Goal: Task Accomplishment & Management: Manage account settings

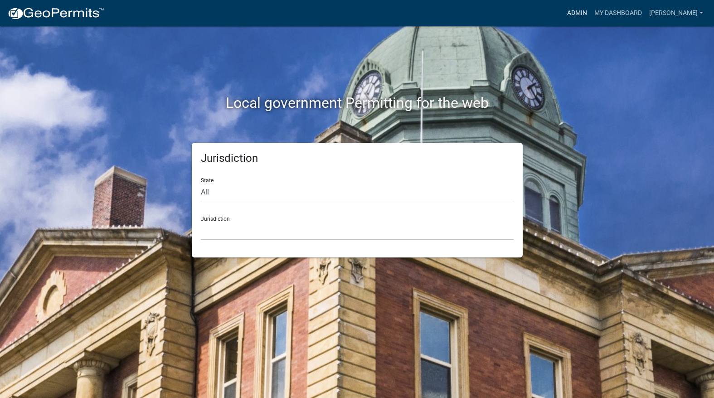
click at [590, 10] on link "Admin" at bounding box center [576, 13] width 27 height 17
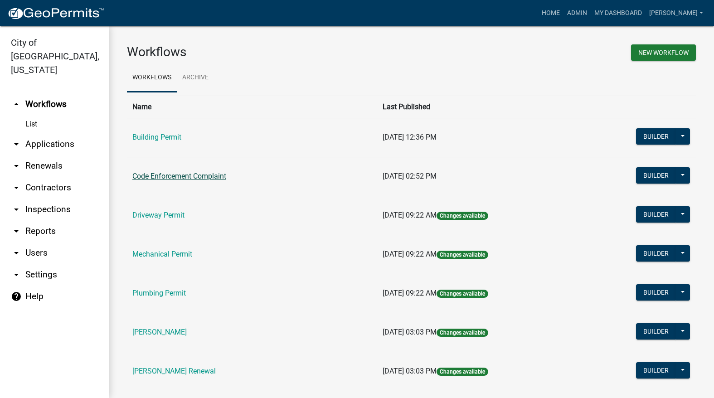
click at [192, 177] on link "Code Enforcement Complaint" at bounding box center [179, 176] width 94 height 9
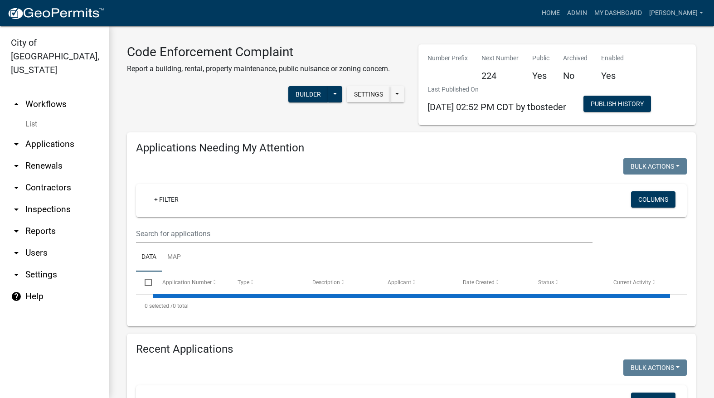
select select "3: 100"
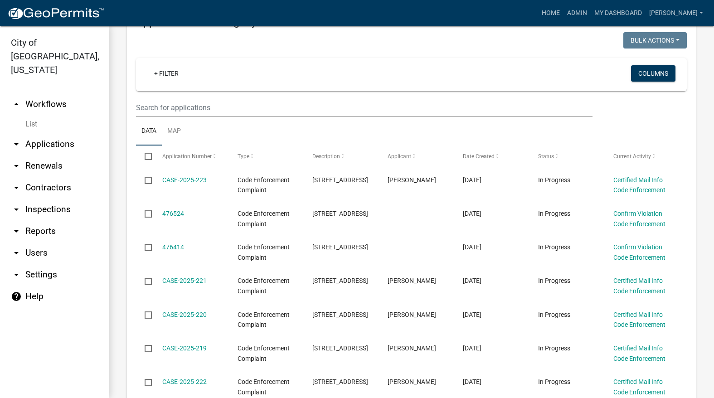
scroll to position [136, 0]
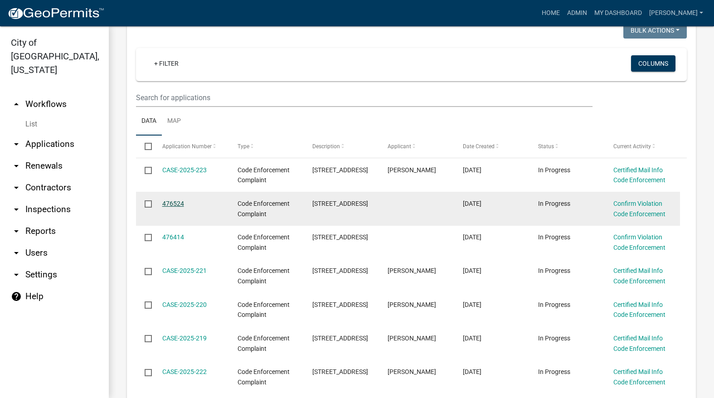
click at [179, 203] on link "476524" at bounding box center [173, 203] width 22 height 7
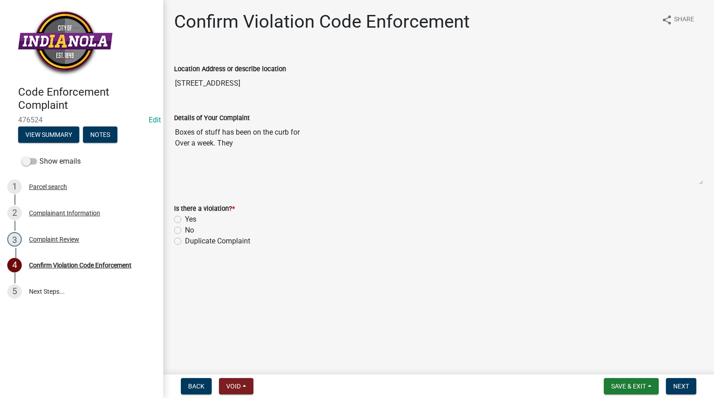
drag, startPoint x: 262, startPoint y: 82, endPoint x: 168, endPoint y: 81, distance: 94.7
click at [168, 81] on div "Location Address or describe location [STREET_ADDRESS]" at bounding box center [438, 72] width 542 height 42
click at [44, 214] on div "2 Complainant Information" at bounding box center [77, 213] width 141 height 14
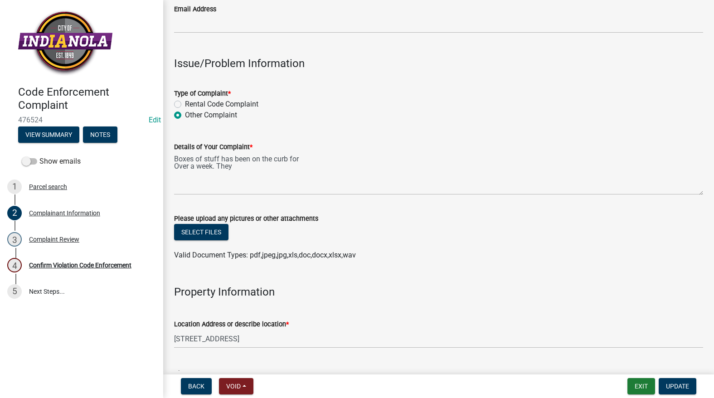
scroll to position [227, 0]
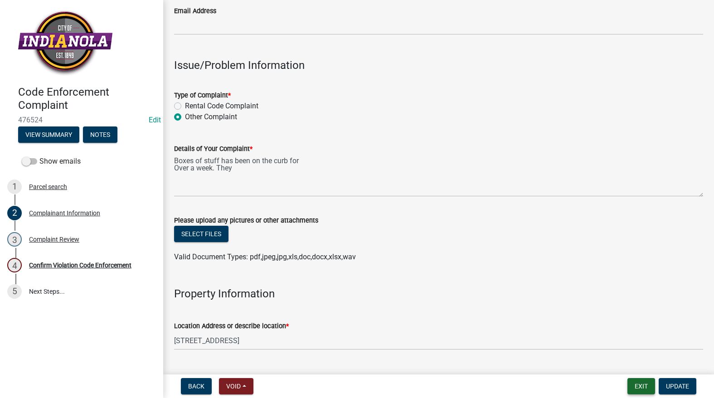
click at [633, 390] on button "Exit" at bounding box center [641, 386] width 28 height 16
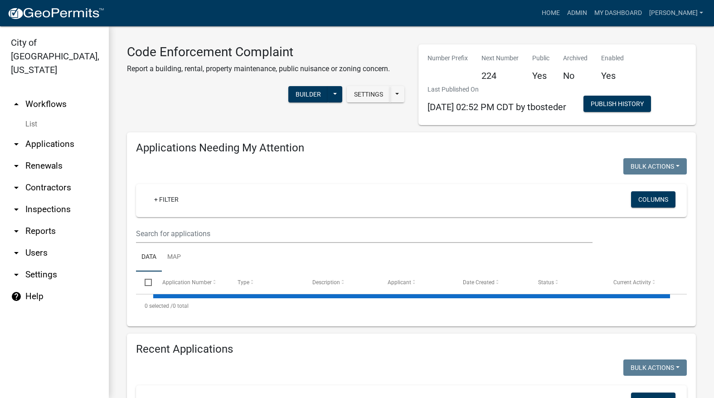
select select "3: 100"
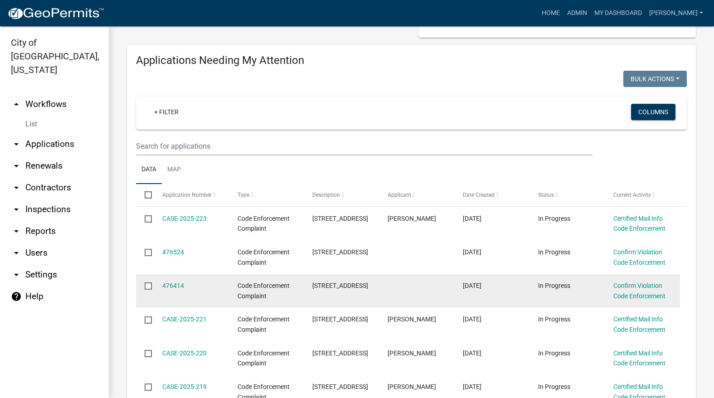
scroll to position [91, 0]
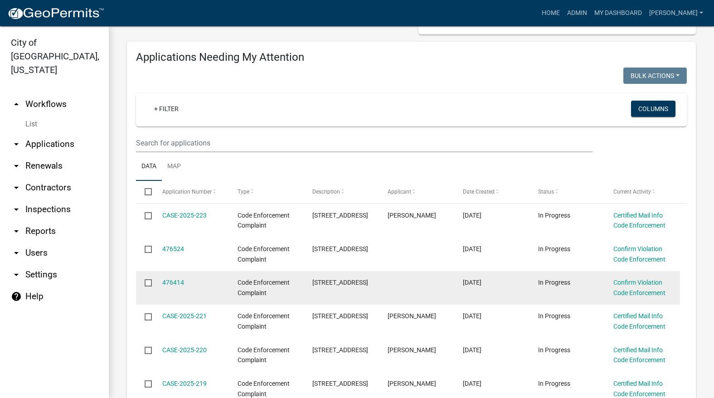
click at [175, 277] on datatable-body-cell "476414" at bounding box center [190, 288] width 75 height 34
click at [169, 283] on link "476414" at bounding box center [173, 282] width 22 height 7
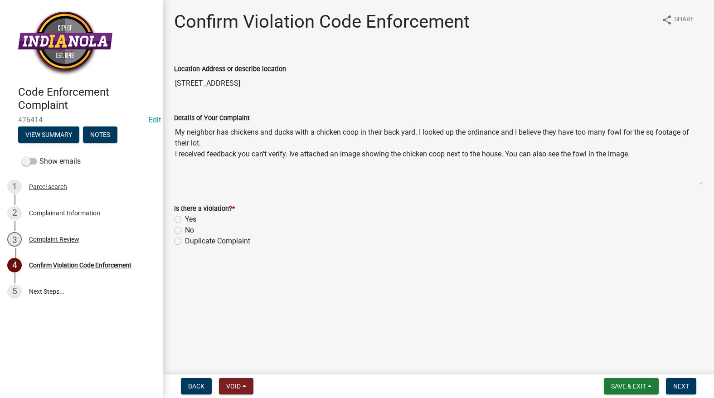
drag, startPoint x: 242, startPoint y: 83, endPoint x: 173, endPoint y: 92, distance: 69.9
click at [173, 92] on div "Confirm Violation Code Enforcement share Share Location Address or describe loc…" at bounding box center [438, 137] width 542 height 252
